Goal: Information Seeking & Learning: Find specific fact

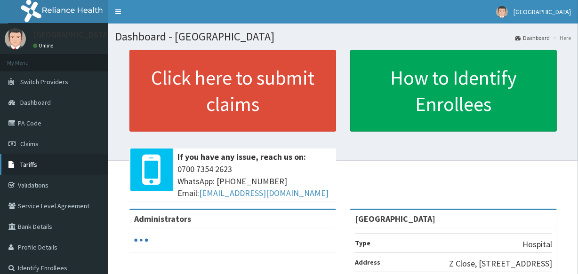
click at [59, 160] on link "Tariffs" at bounding box center [54, 164] width 108 height 21
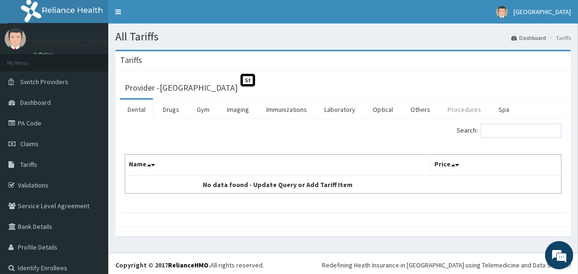
click at [460, 108] on link "Procedures" at bounding box center [464, 110] width 48 height 20
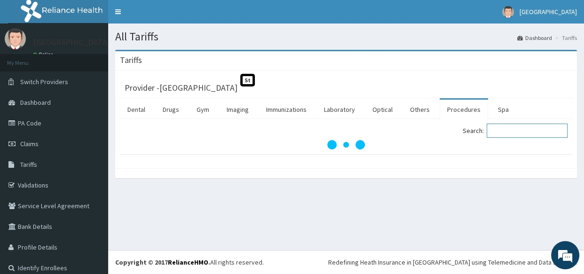
click at [528, 130] on input "Search:" at bounding box center [527, 131] width 81 height 14
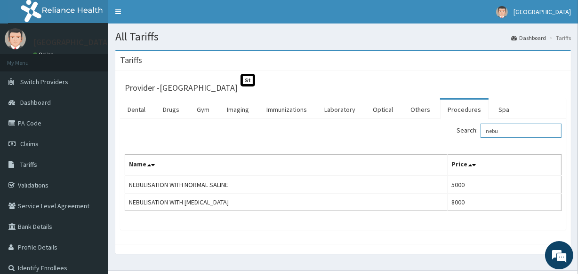
type input "nebu"
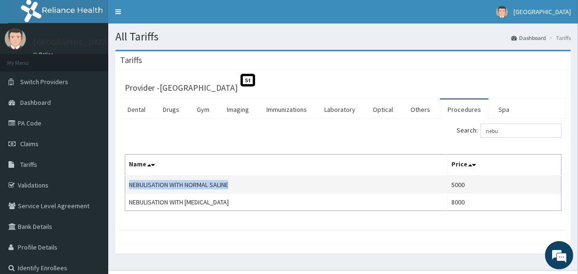
drag, startPoint x: 255, startPoint y: 176, endPoint x: 125, endPoint y: 189, distance: 131.4
click at [125, 189] on td "NEBULISATION WITH NORMAL SALINE" at bounding box center [286, 185] width 322 height 18
copy td "NEBULISATION WITH NORMAL SALINE"
